Goal: Transaction & Acquisition: Purchase product/service

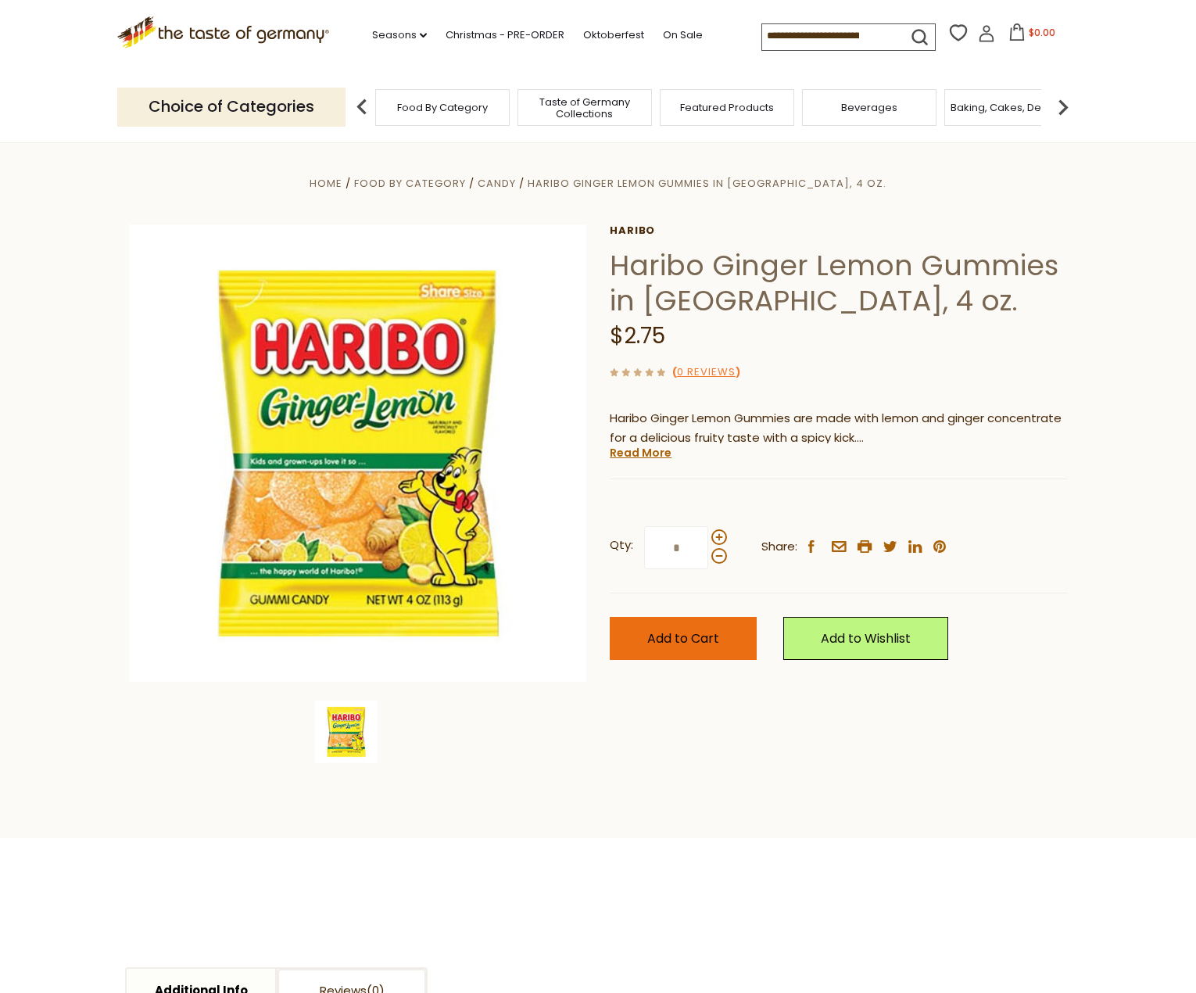
click at [697, 654] on button "Add to Cart" at bounding box center [683, 638] width 147 height 43
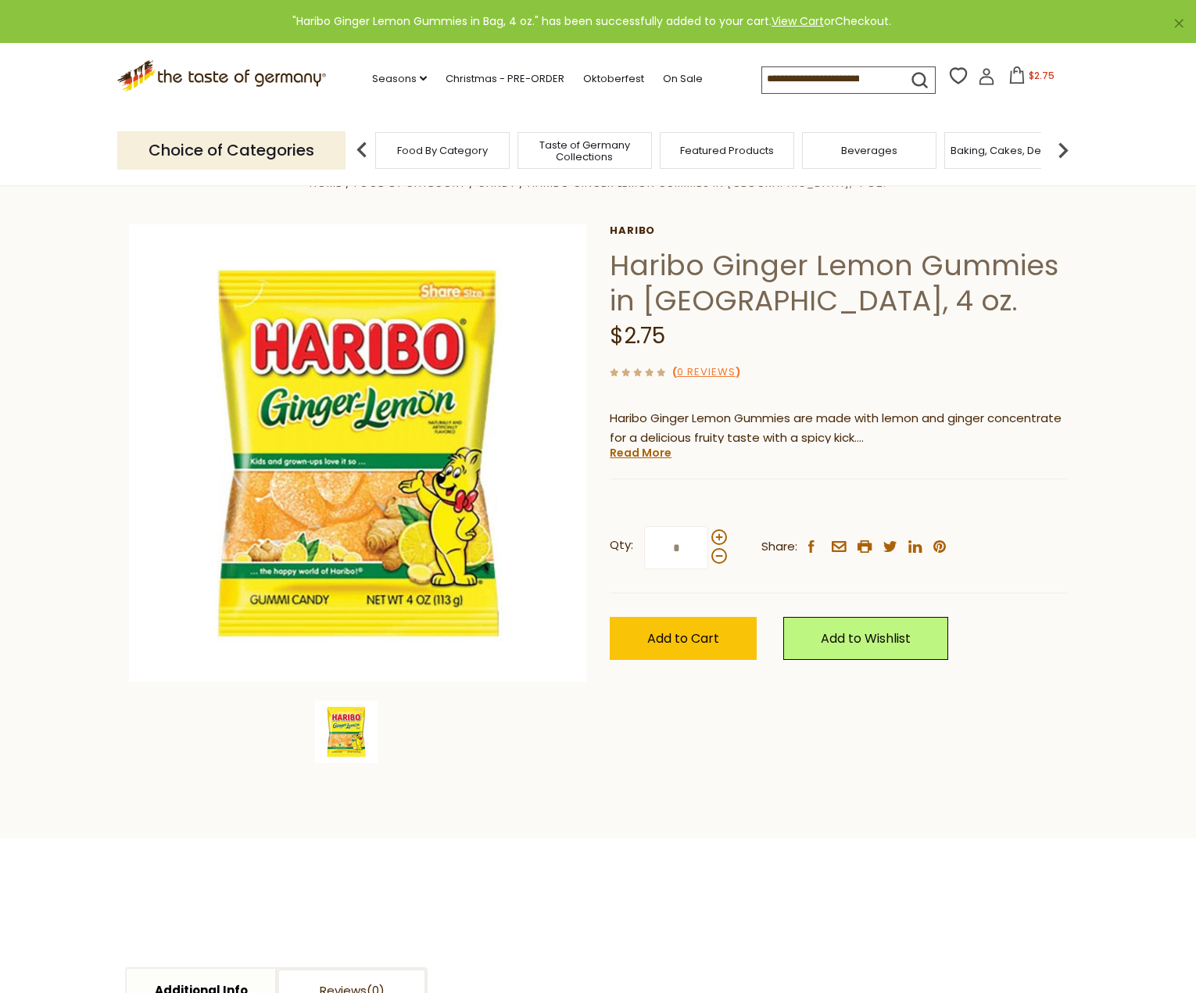
click at [872, 19] on link "Checkout" at bounding box center [862, 21] width 54 height 16
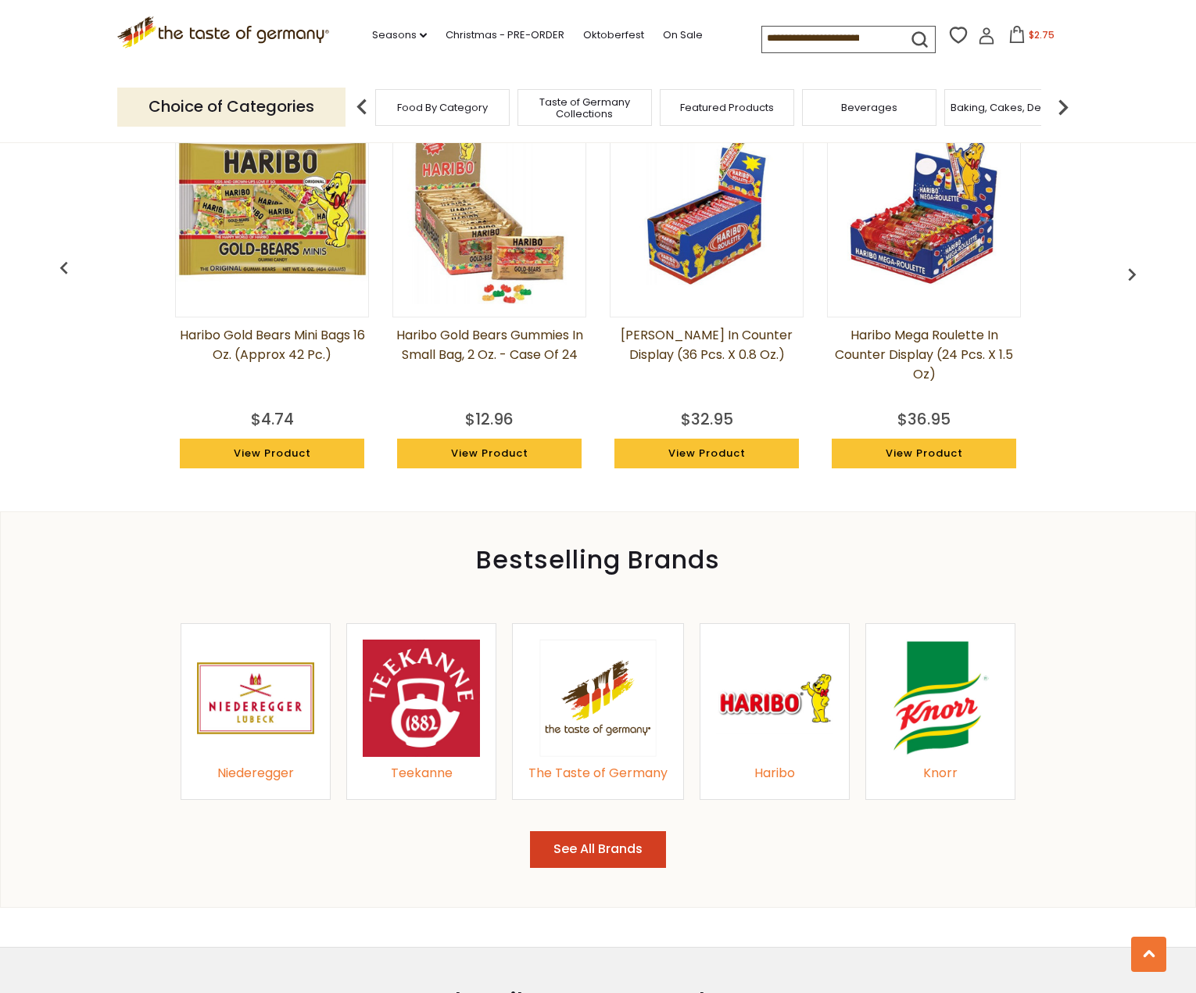
scroll to position [1251, 0]
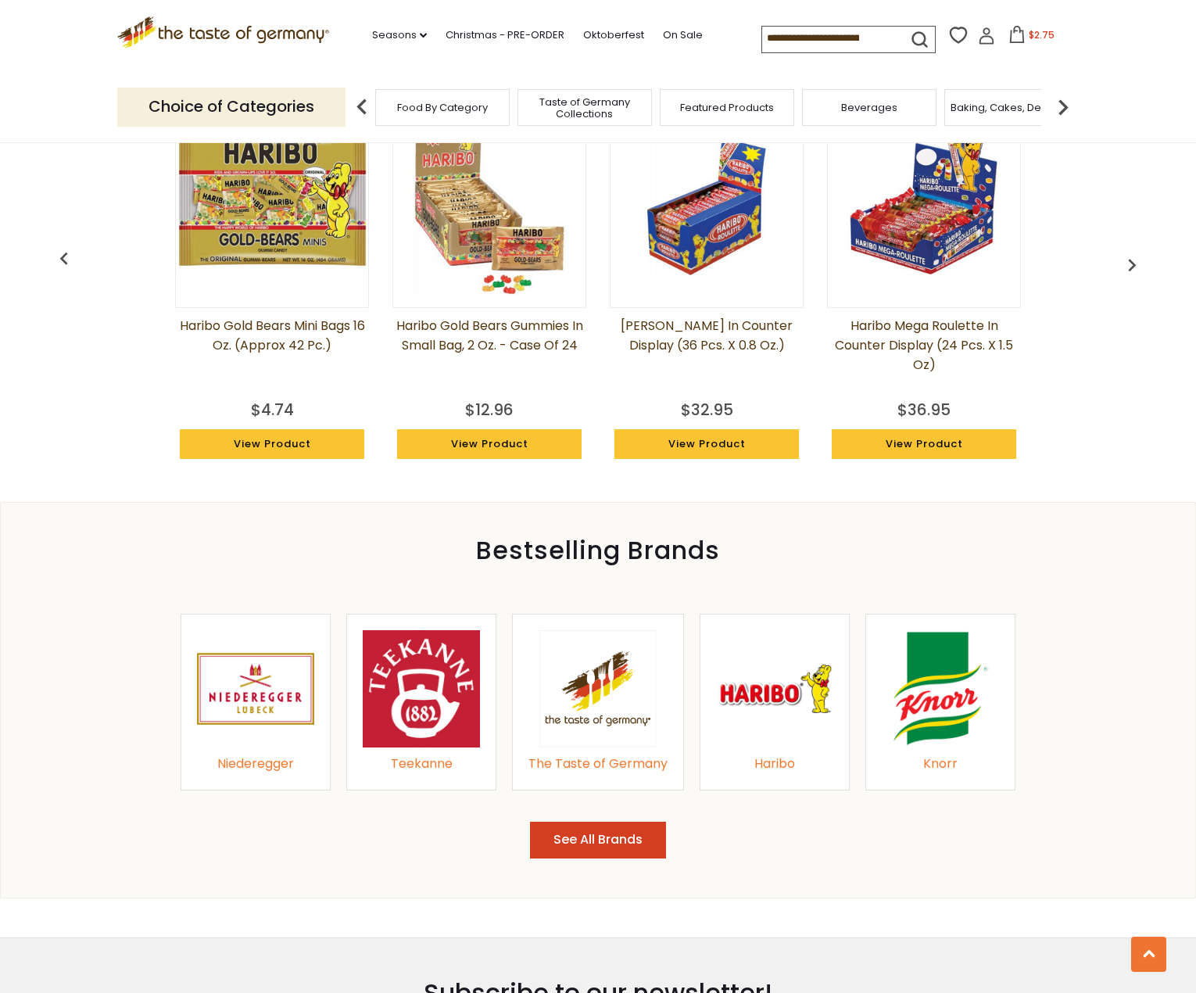
click at [256, 28] on icon ".st0{fill:#EDD300;} .st1{fill:#D33E21;}" at bounding box center [223, 32] width 212 height 32
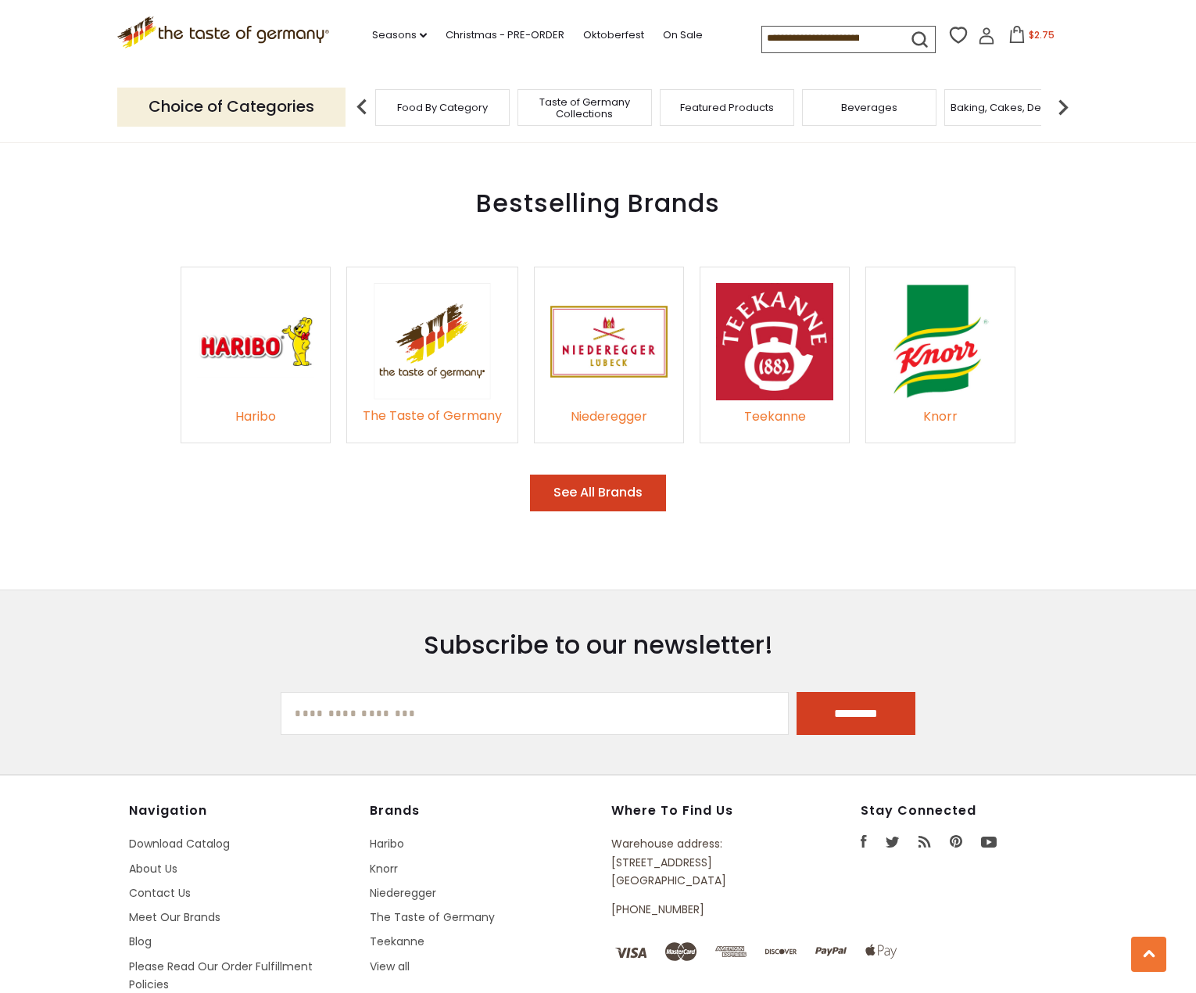
scroll to position [2452, 0]
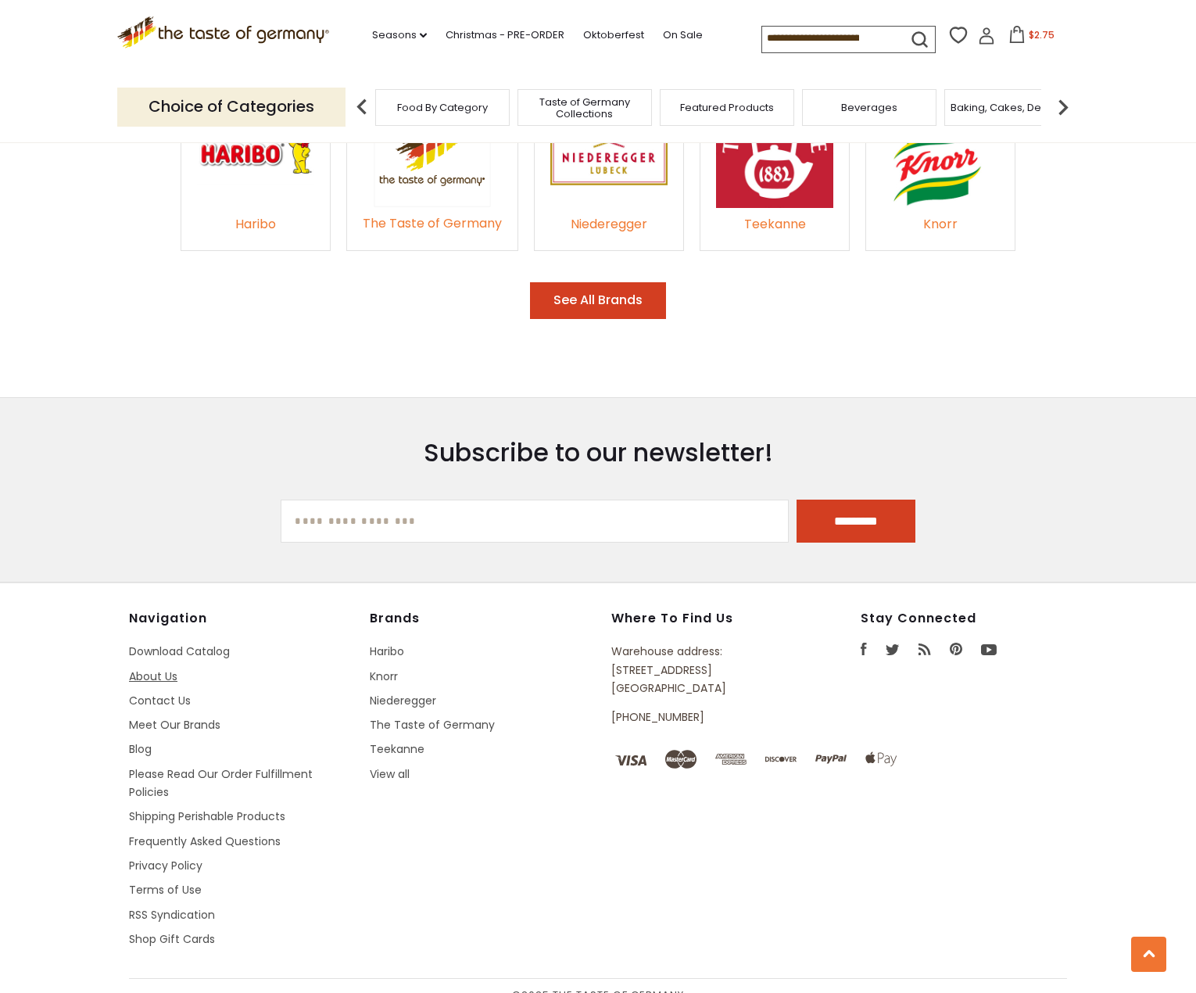
click at [153, 668] on link "About Us" at bounding box center [153, 676] width 48 height 16
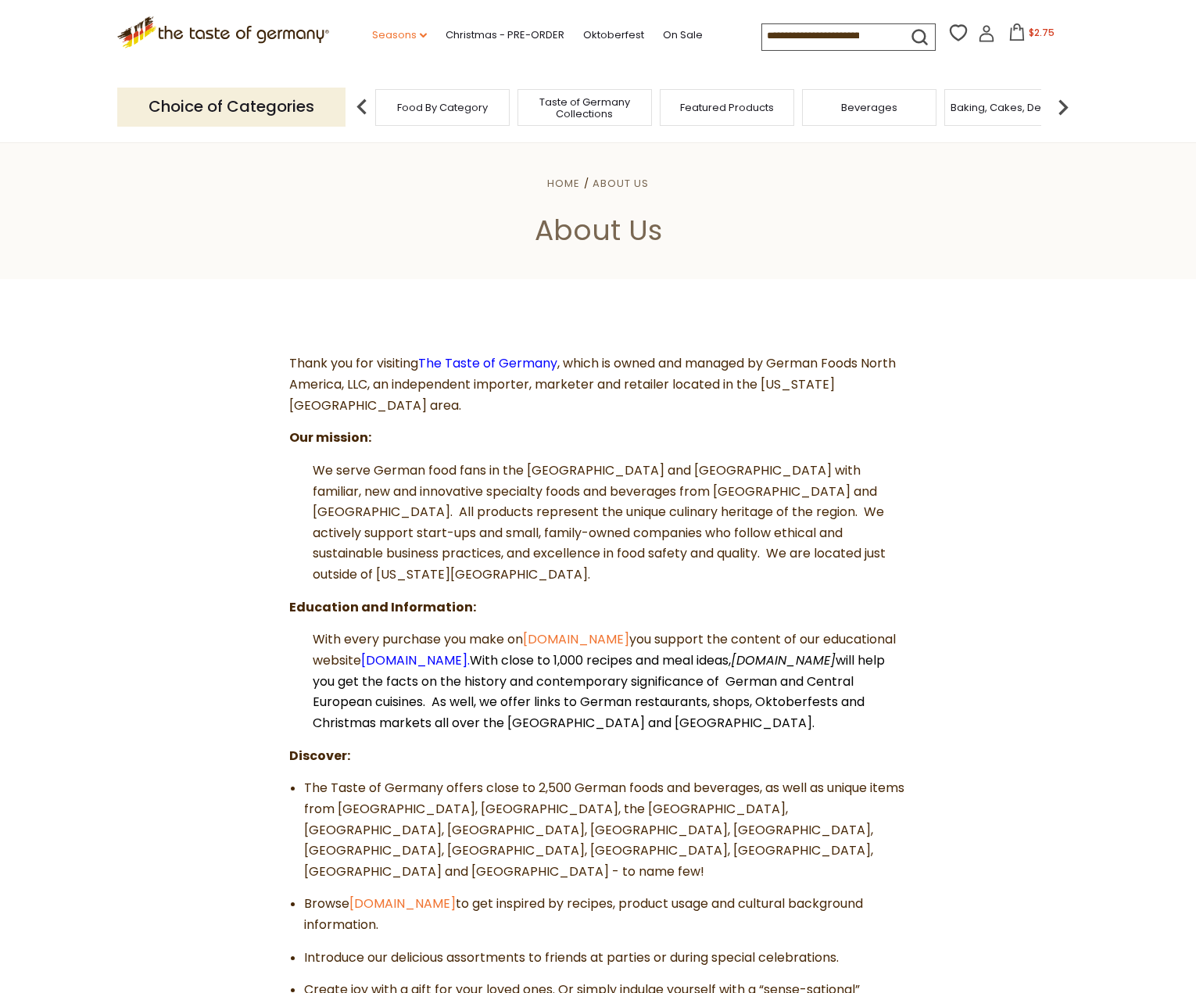
click at [394, 36] on link "Seasons dropdown_arrow" at bounding box center [399, 35] width 55 height 17
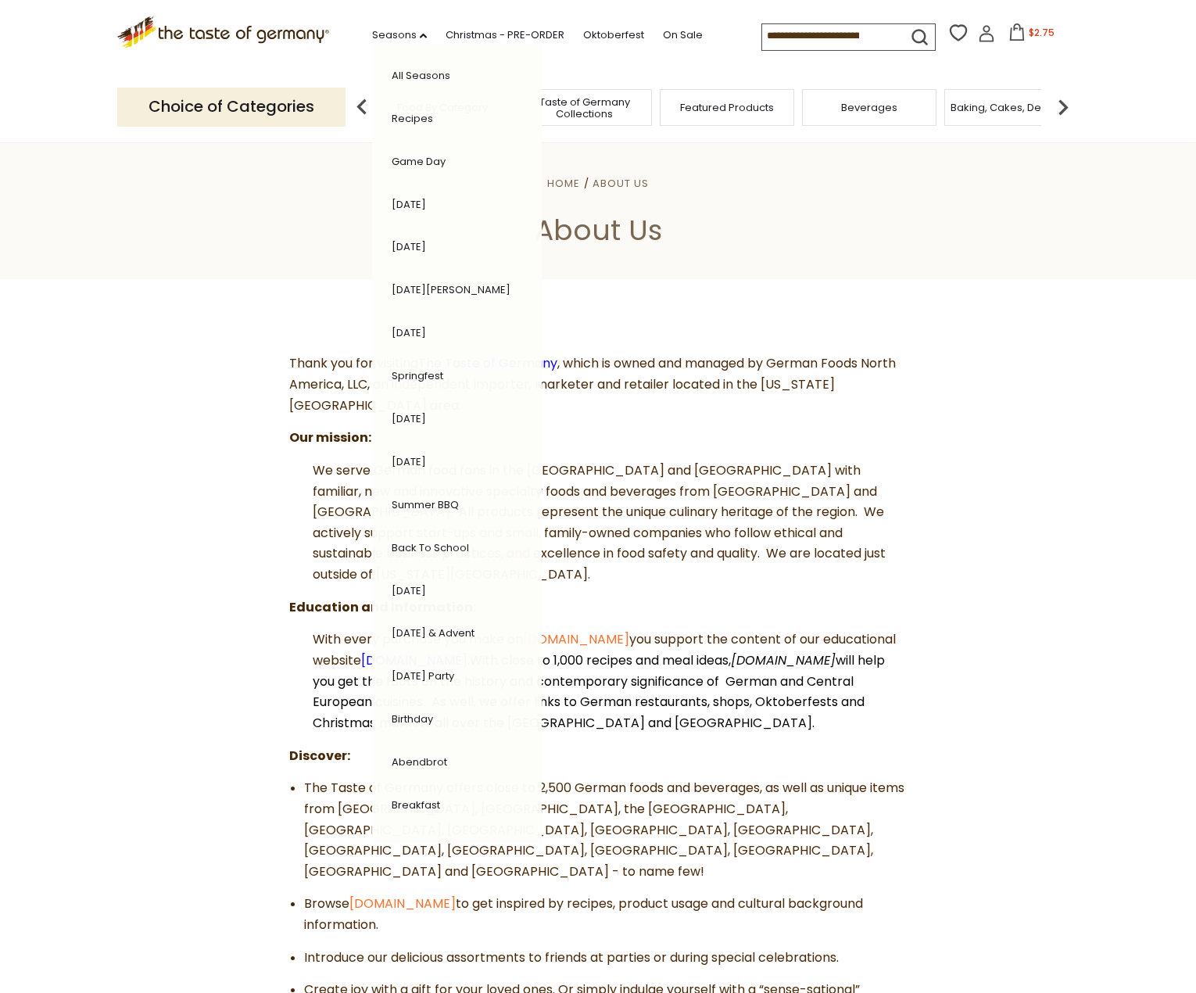
click at [991, 313] on section "Thank you for visiting The Taste of Germany , which is owned and managed by Ger…" at bounding box center [598, 868] width 1196 height 1179
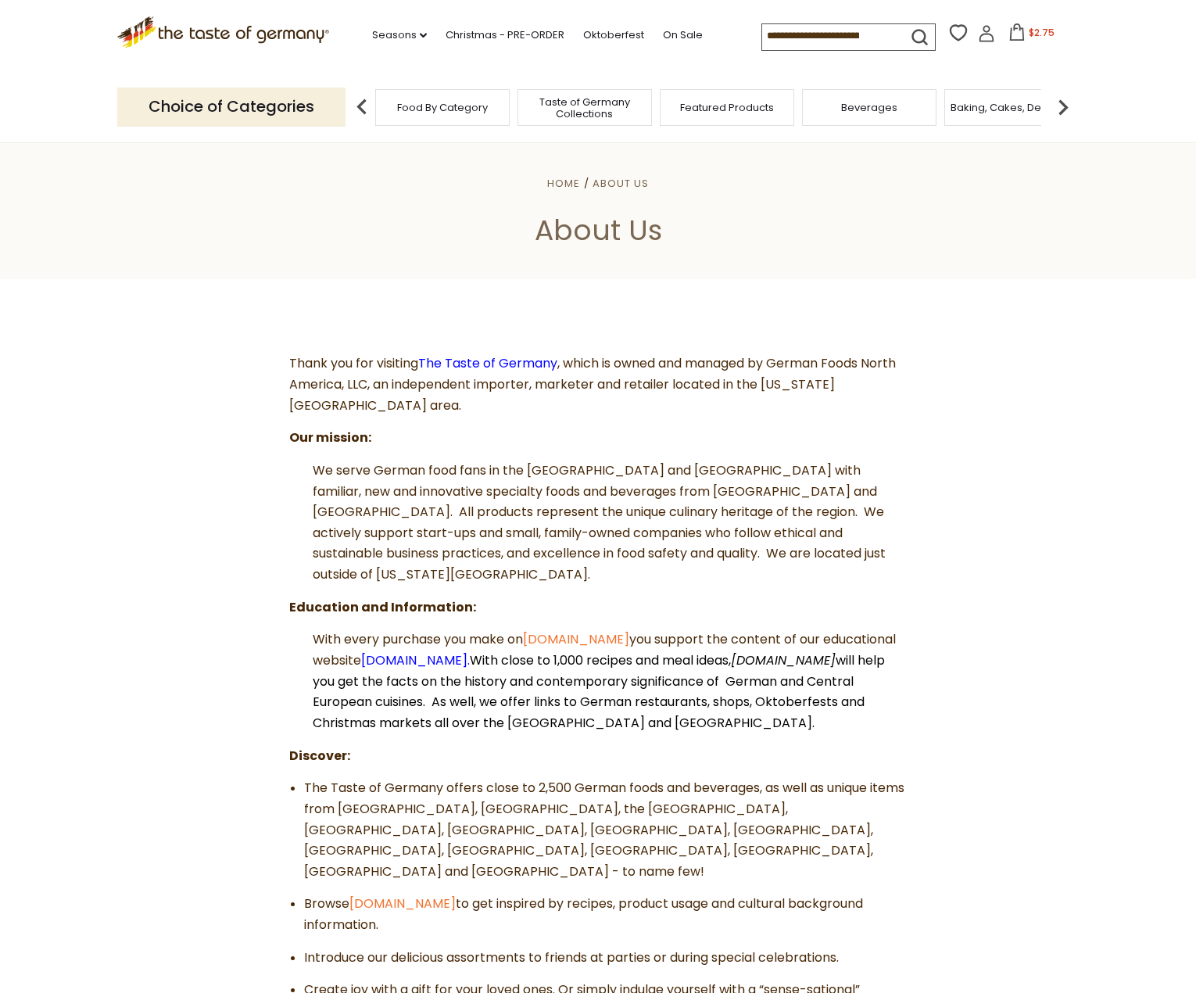
click at [415, 113] on span "Food By Category" at bounding box center [442, 108] width 91 height 12
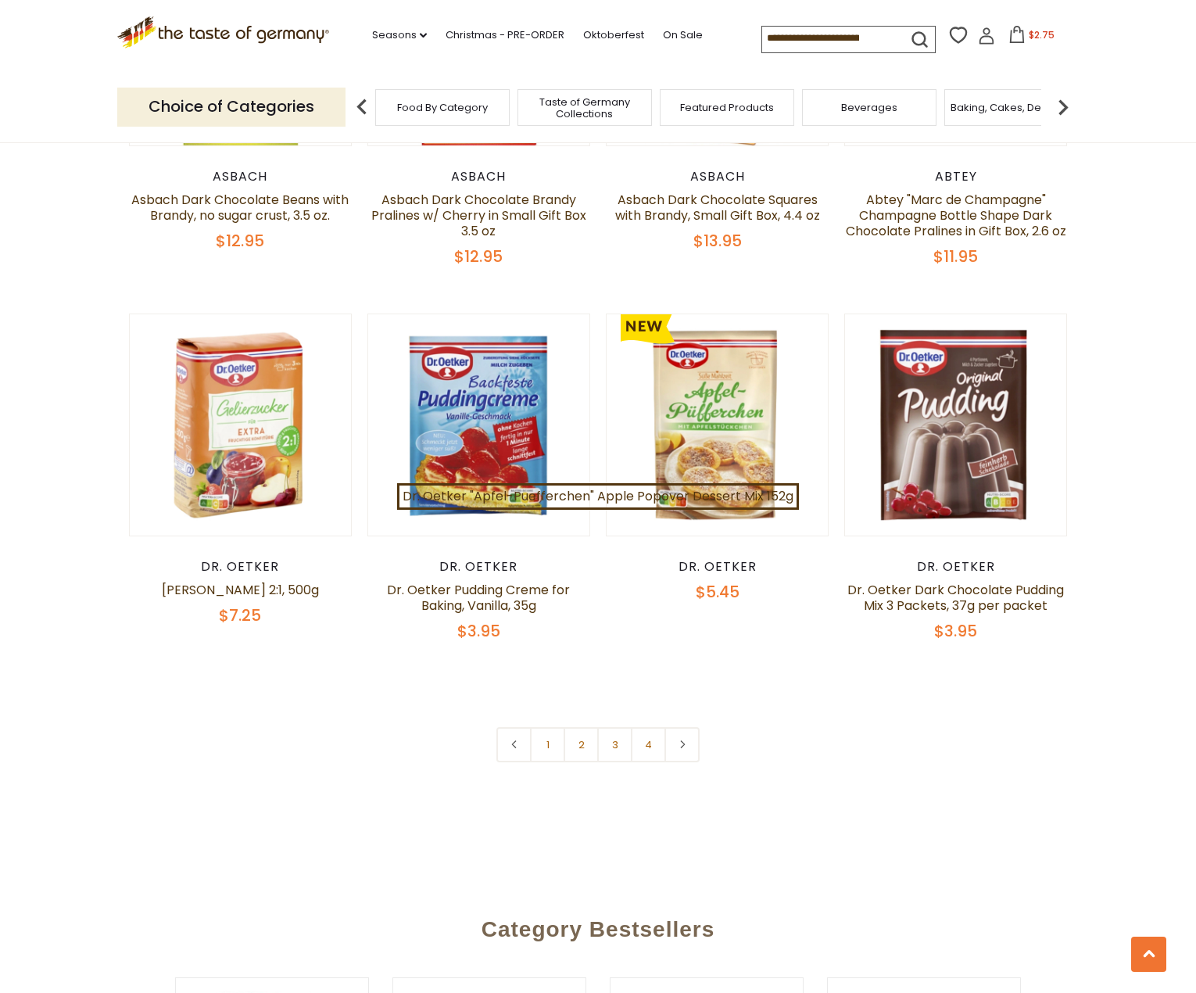
scroll to position [3127, 0]
